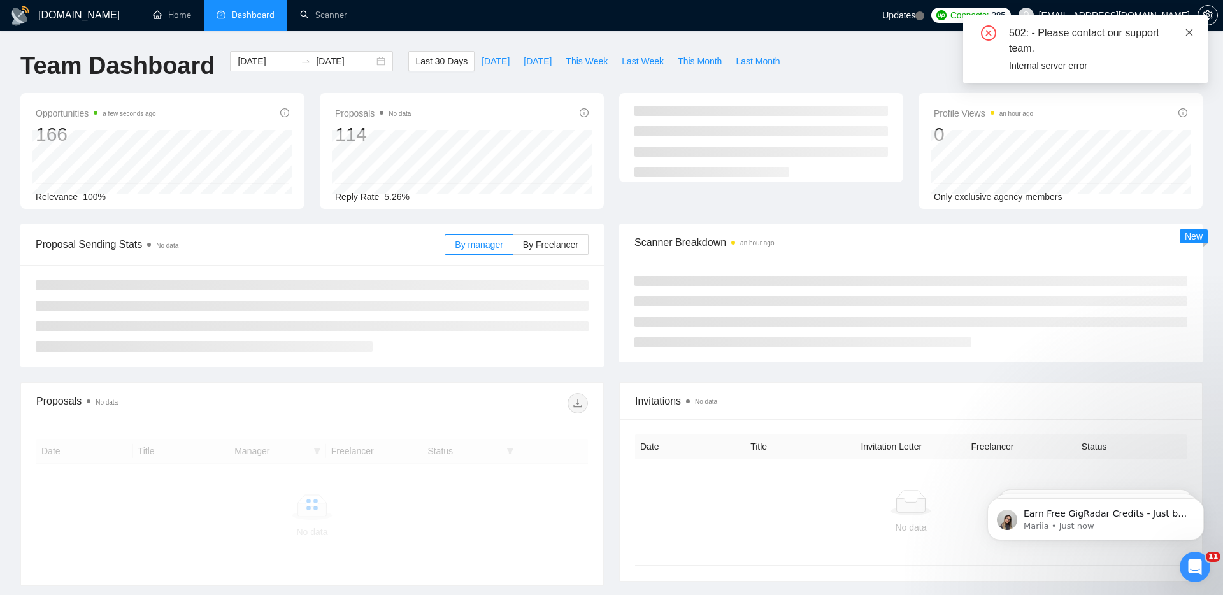
click at [1187, 36] on icon "close" at bounding box center [1189, 32] width 9 height 9
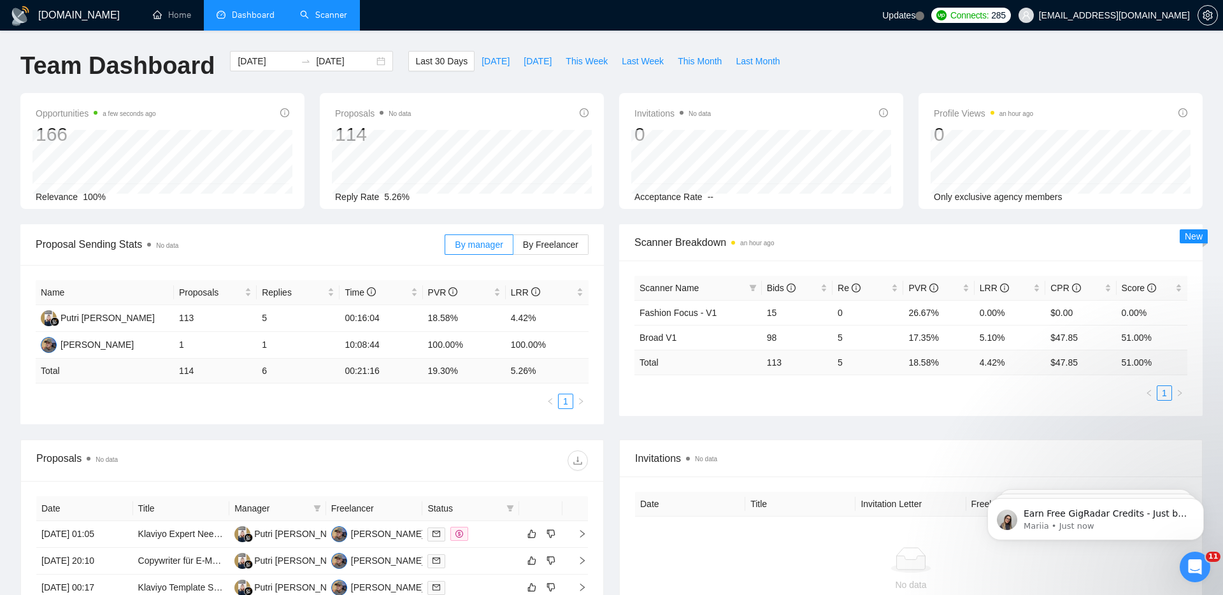
click at [327, 17] on link "Scanner" at bounding box center [323, 15] width 47 height 11
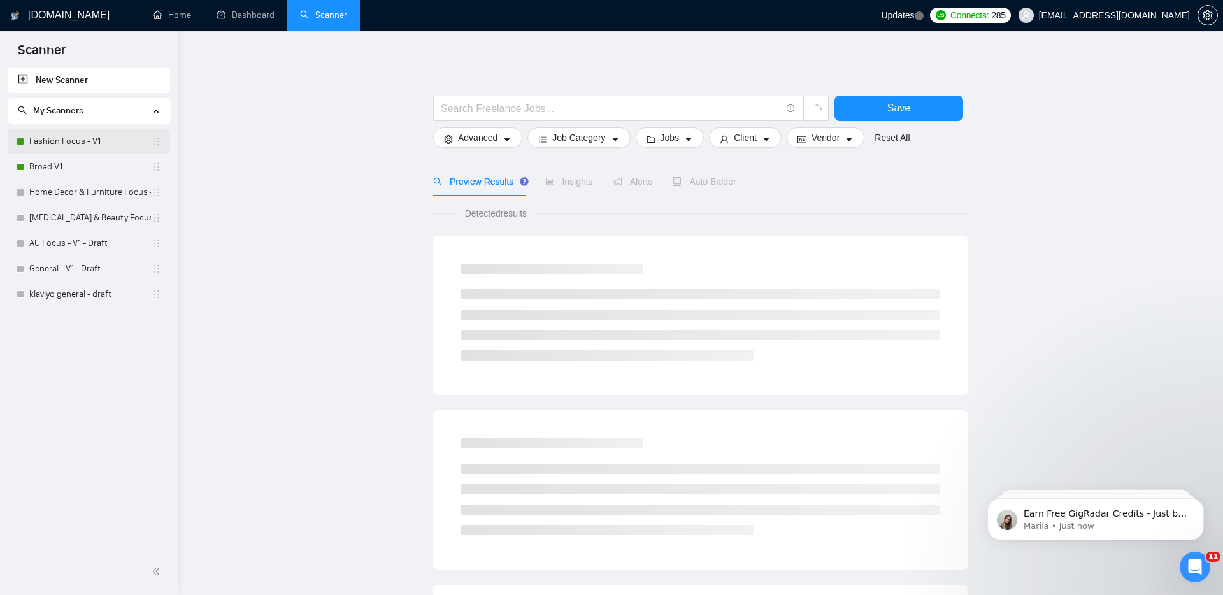
click at [102, 143] on link "Fashion Focus - V1" at bounding box center [90, 141] width 122 height 25
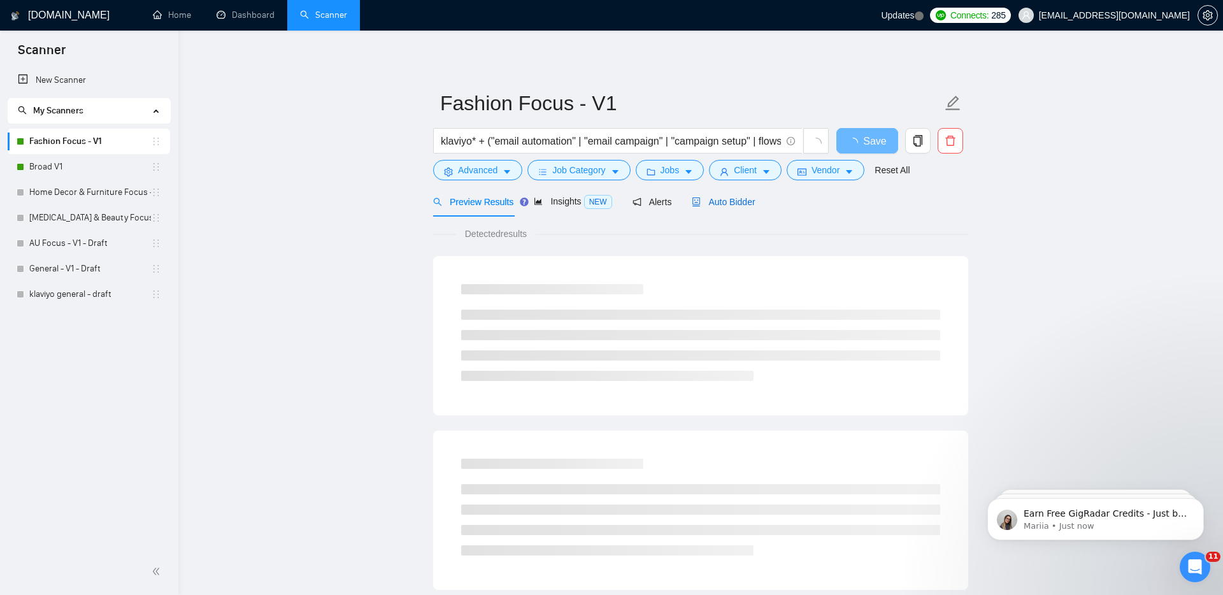
click at [719, 201] on span "Auto Bidder" at bounding box center [723, 202] width 63 height 10
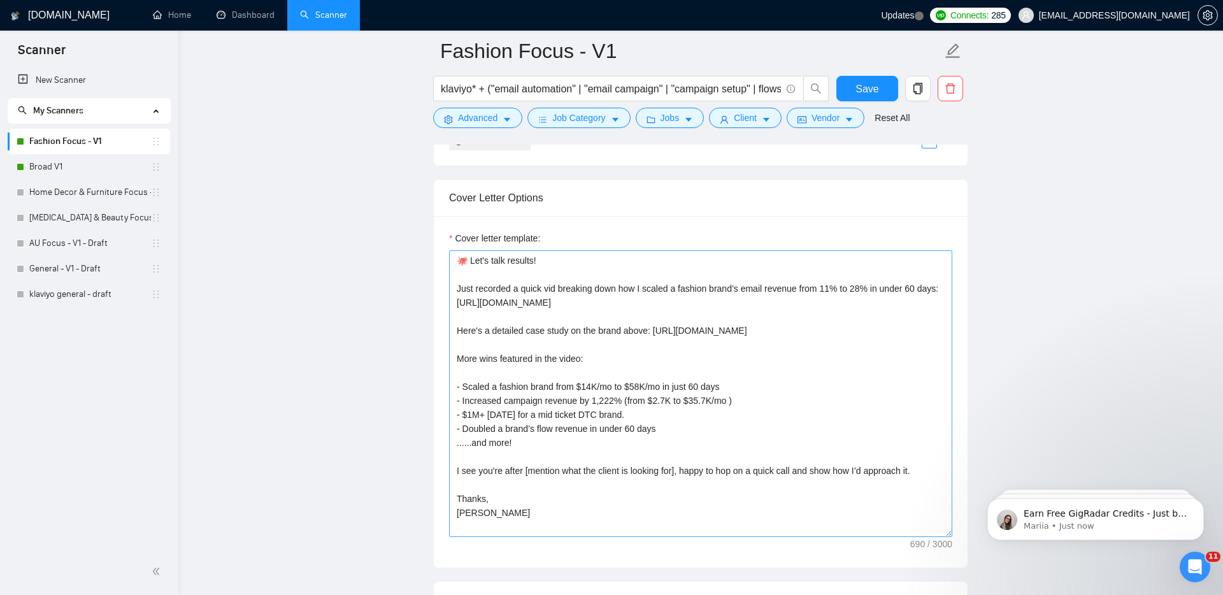
scroll to position [1402, 0]
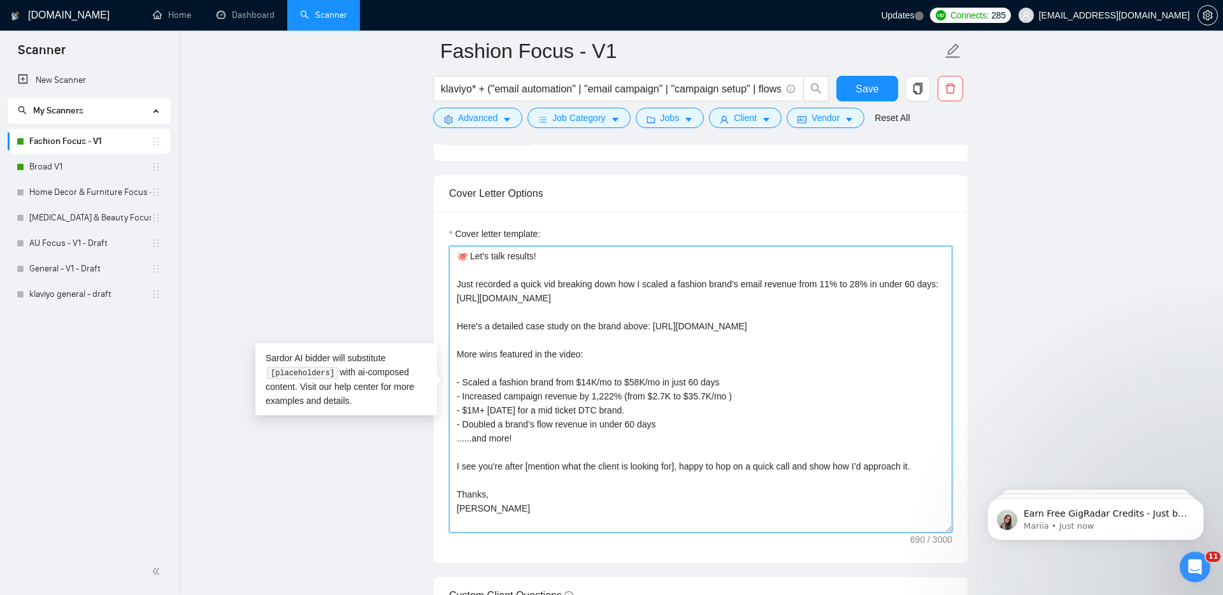
drag, startPoint x: 529, startPoint y: 357, endPoint x: 561, endPoint y: 354, distance: 31.5
click at [595, 358] on textarea "🐙 Let's talk results! Just recorded a quick vid breaking down how I scaled a fa…" at bounding box center [700, 389] width 503 height 287
drag, startPoint x: 457, startPoint y: 255, endPoint x: 659, endPoint y: 517, distance: 331.1
click at [652, 529] on textarea "🐙 Let's talk results! Just recorded a quick vid breaking down how I scaled a fa…" at bounding box center [700, 389] width 503 height 287
